Goal: Task Accomplishment & Management: Use online tool/utility

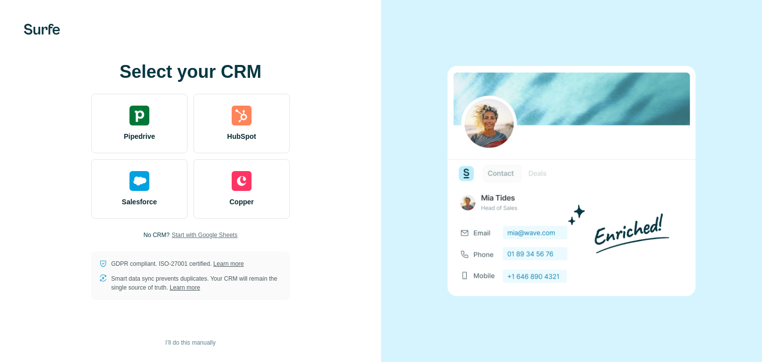
click at [204, 235] on span "Start with Google Sheets" at bounding box center [205, 235] width 66 height 9
